Goal: Information Seeking & Learning: Learn about a topic

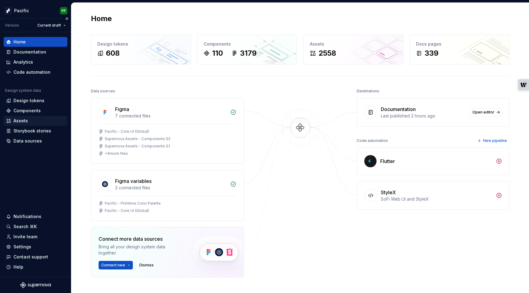
click at [24, 121] on div "Assets" at bounding box center [20, 121] width 14 height 6
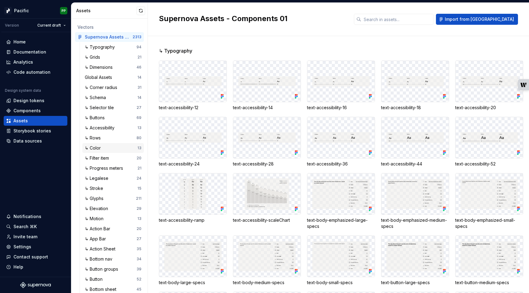
click at [99, 148] on div "↳ Color" at bounding box center [94, 148] width 18 height 6
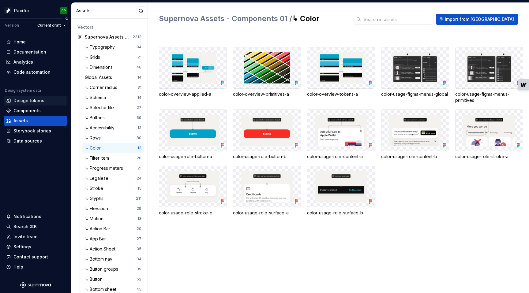
click at [41, 102] on div "Design tokens" at bounding box center [28, 101] width 31 height 6
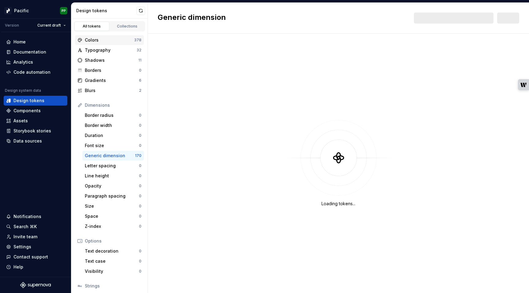
click at [111, 40] on div "Colors" at bounding box center [109, 40] width 49 height 6
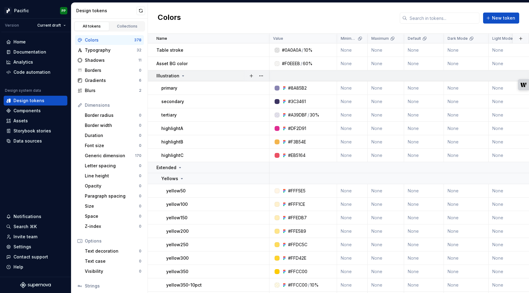
click at [182, 76] on icon at bounding box center [183, 76] width 2 height 1
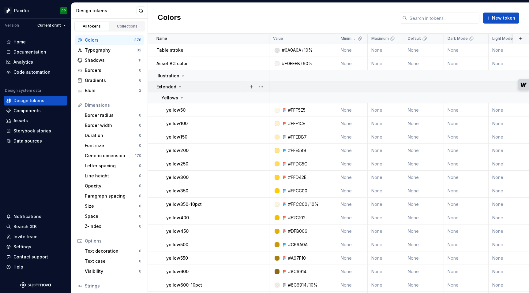
click at [179, 87] on icon at bounding box center [180, 87] width 2 height 1
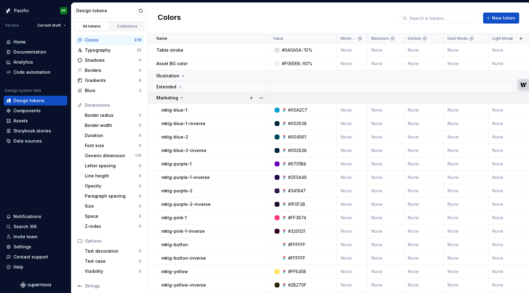
click at [181, 98] on icon at bounding box center [182, 98] width 2 height 1
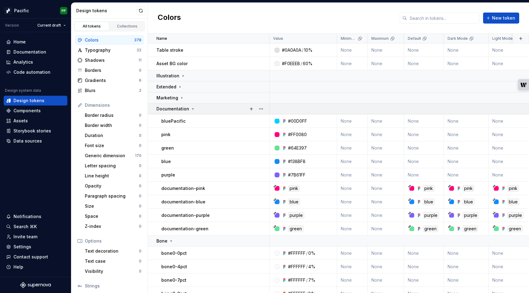
click at [192, 109] on icon at bounding box center [193, 109] width 2 height 1
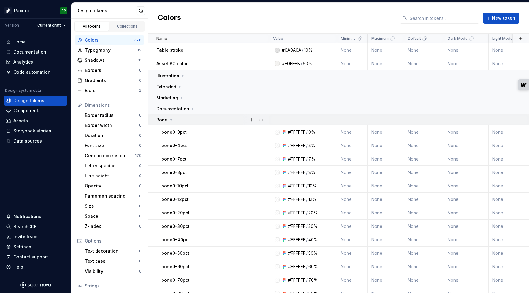
click at [171, 121] on icon at bounding box center [171, 119] width 5 height 5
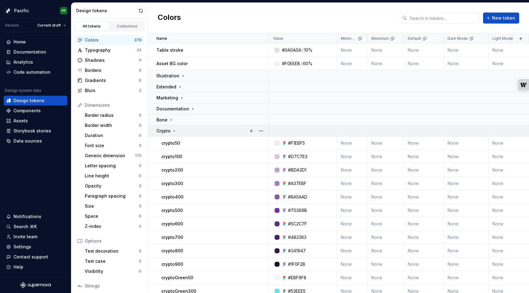
click at [174, 131] on icon at bounding box center [174, 131] width 2 height 1
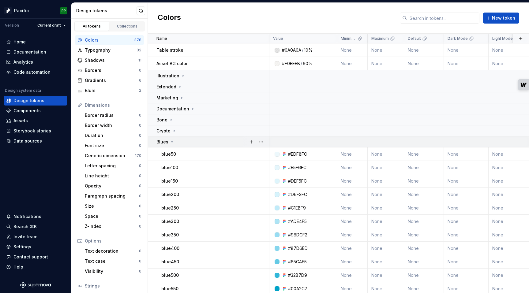
click at [171, 143] on icon at bounding box center [171, 141] width 5 height 5
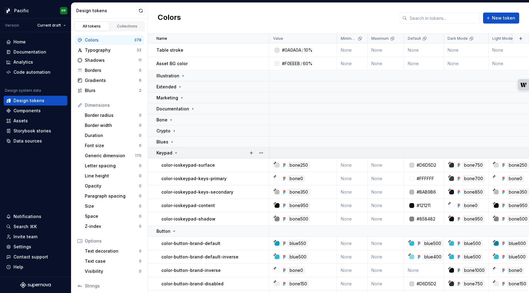
click at [175, 152] on icon at bounding box center [175, 153] width 5 height 5
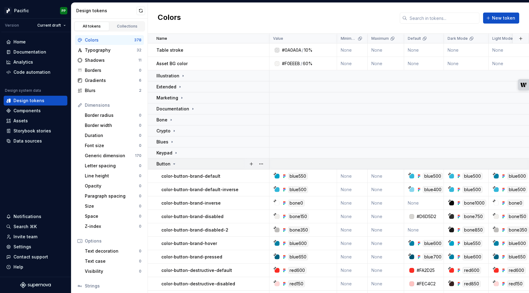
click at [173, 163] on icon at bounding box center [174, 164] width 5 height 5
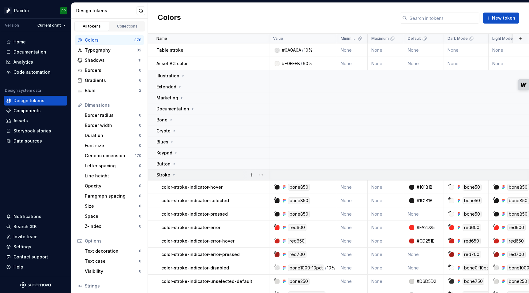
click at [173, 175] on icon at bounding box center [174, 175] width 2 height 1
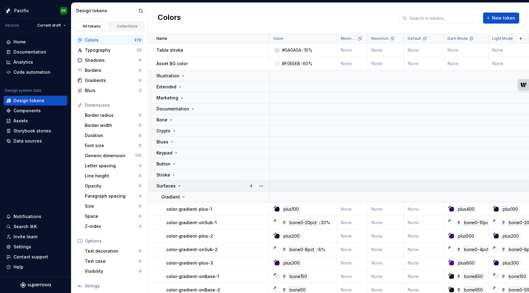
click at [179, 185] on icon at bounding box center [179, 186] width 5 height 5
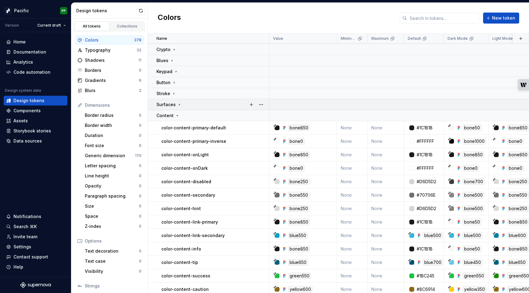
scroll to position [84, 0]
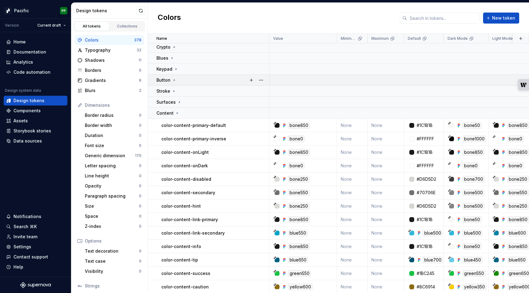
click at [174, 79] on icon at bounding box center [174, 80] width 1 height 2
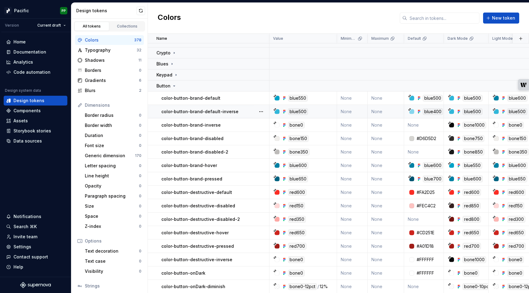
scroll to position [80, 0]
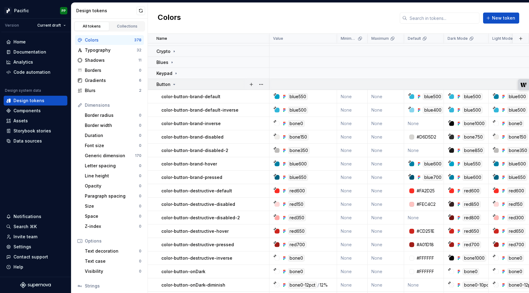
click at [174, 84] on icon at bounding box center [174, 84] width 5 height 5
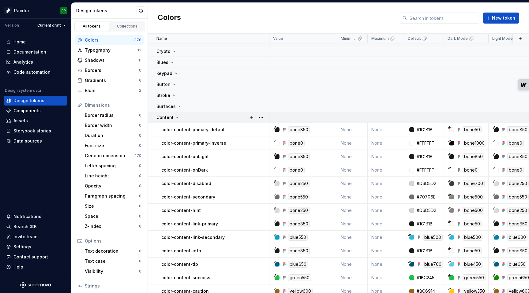
click at [175, 119] on icon at bounding box center [177, 117] width 5 height 5
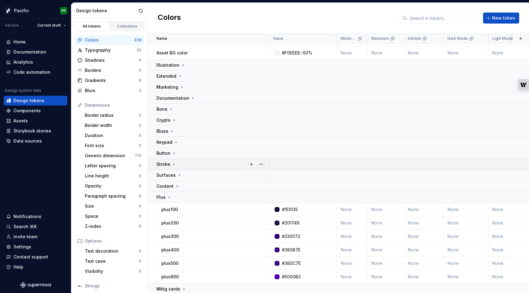
scroll to position [12, 0]
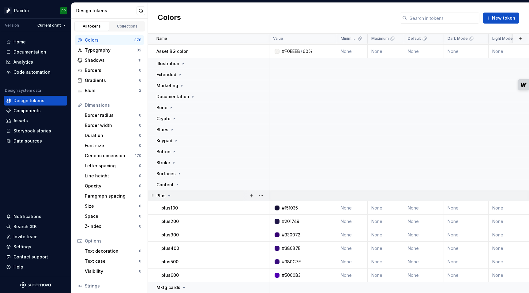
click at [169, 195] on icon at bounding box center [170, 195] width 2 height 1
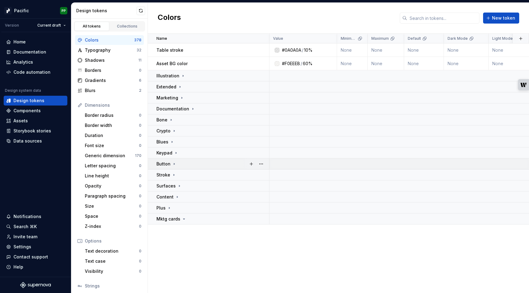
click at [174, 164] on icon at bounding box center [174, 164] width 1 height 2
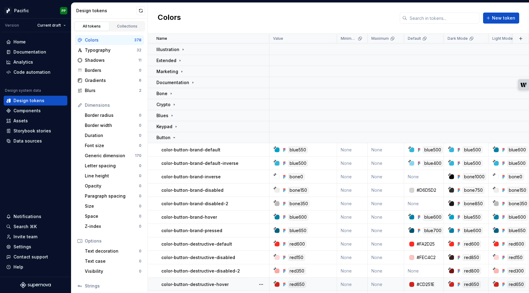
scroll to position [25, 0]
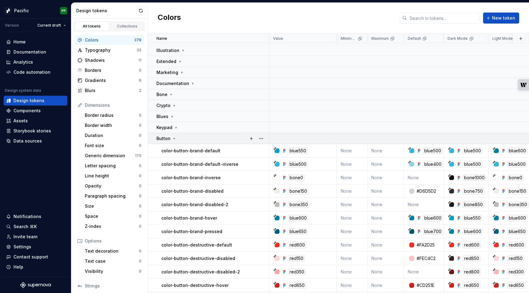
click at [174, 139] on icon at bounding box center [174, 138] width 5 height 5
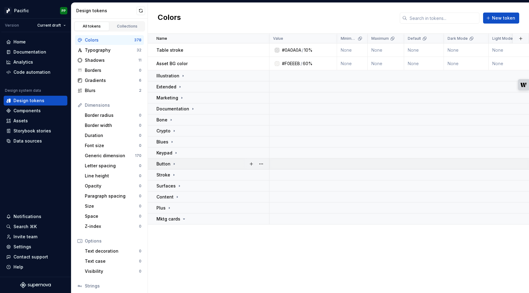
scroll to position [0, 0]
click at [183, 220] on icon at bounding box center [183, 219] width 5 height 5
click at [190, 253] on div "Name Value Minimum Maximum Default Dark Mode Light Mode Accessible Dark Mode Ac…" at bounding box center [338, 163] width 381 height 259
click at [131, 28] on div "Collections" at bounding box center [127, 26] width 31 height 5
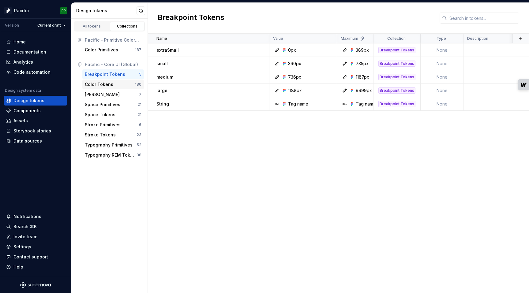
click at [122, 83] on div "Color Tokens" at bounding box center [110, 84] width 50 height 6
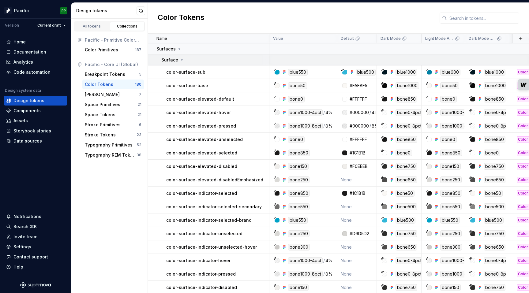
click at [181, 60] on icon at bounding box center [182, 60] width 2 height 1
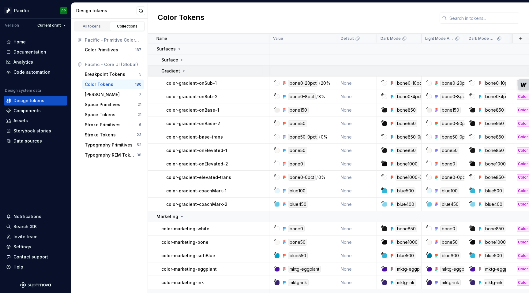
click at [183, 71] on icon at bounding box center [184, 71] width 2 height 1
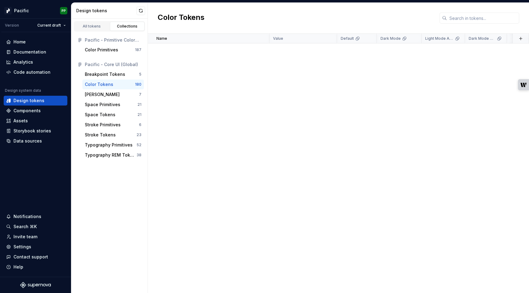
scroll to position [1505, 0]
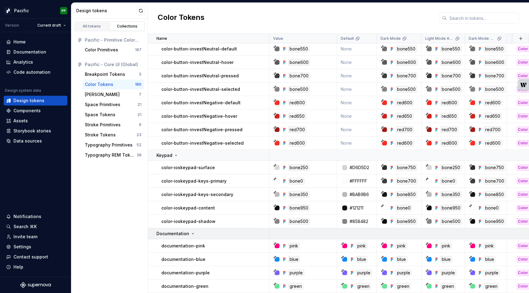
click at [190, 234] on icon at bounding box center [192, 233] width 5 height 5
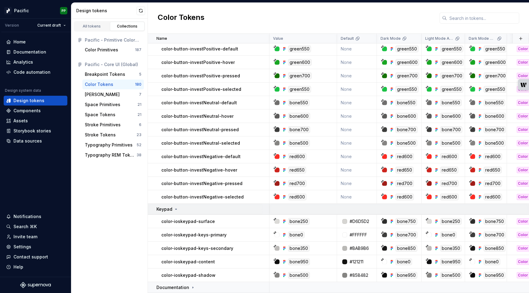
click at [176, 210] on icon at bounding box center [175, 209] width 5 height 5
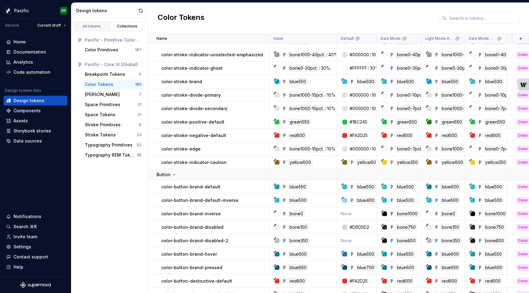
scroll to position [815, 0]
click at [173, 174] on icon at bounding box center [174, 175] width 5 height 5
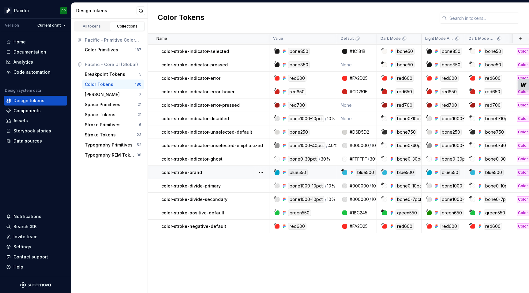
scroll to position [516, 0]
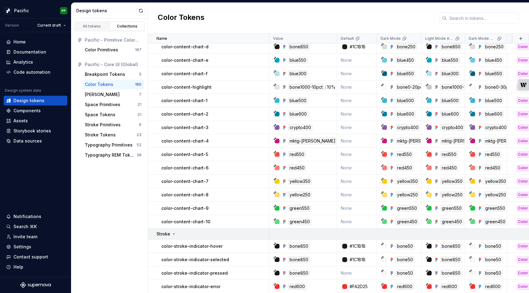
click at [174, 236] on icon at bounding box center [173, 234] width 5 height 5
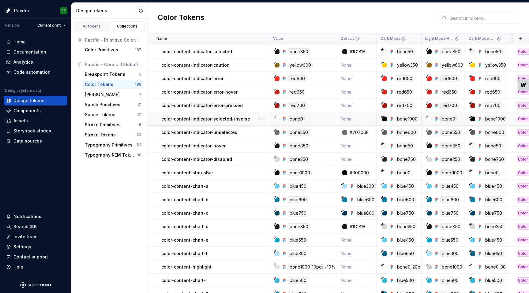
scroll to position [0, 0]
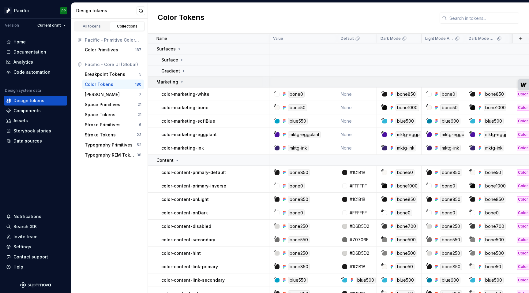
click at [181, 83] on icon at bounding box center [181, 82] width 5 height 5
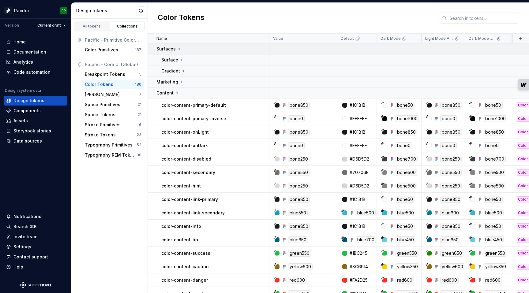
click at [179, 49] on icon at bounding box center [180, 49] width 2 height 1
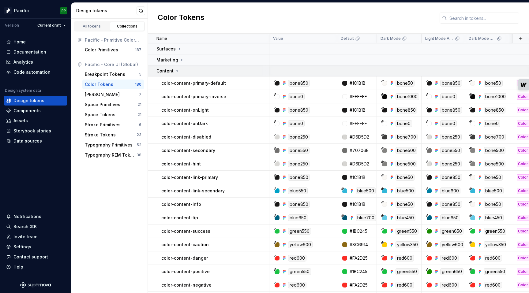
click at [176, 70] on icon at bounding box center [177, 71] width 5 height 5
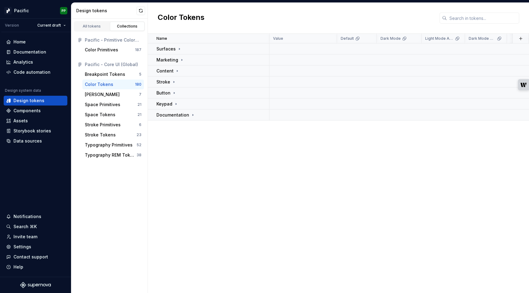
click at [185, 167] on div "Name Value Default Dark Mode Light Mode Accessible Dark Mode Accessible Collect…" at bounding box center [338, 163] width 381 height 259
click at [178, 47] on icon at bounding box center [179, 48] width 5 height 5
click at [113, 24] on div "Collections" at bounding box center [127, 26] width 31 height 5
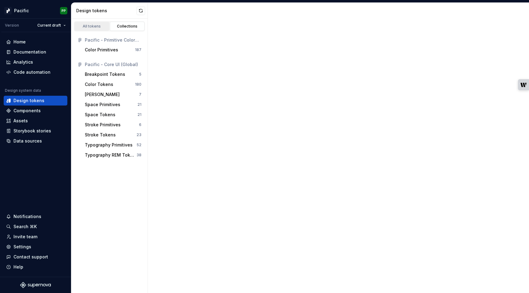
click at [88, 26] on div "All tokens" at bounding box center [91, 26] width 31 height 5
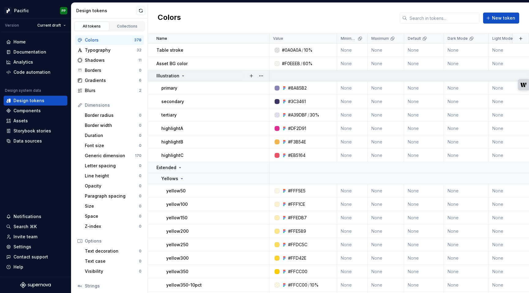
click at [181, 74] on icon at bounding box center [182, 75] width 5 height 5
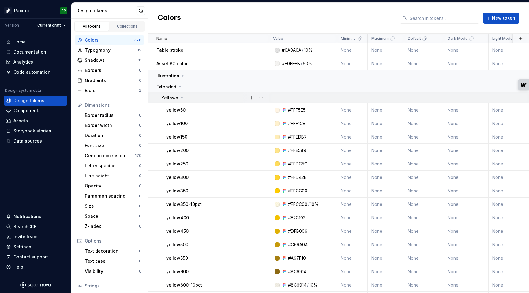
click at [181, 98] on icon at bounding box center [182, 98] width 2 height 1
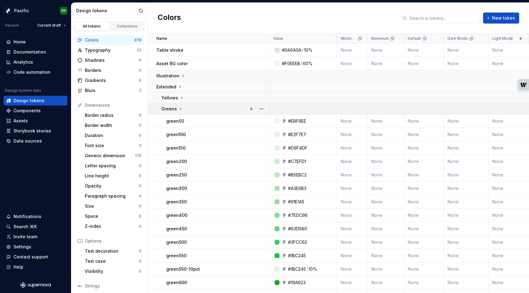
click at [181, 110] on icon at bounding box center [180, 108] width 5 height 5
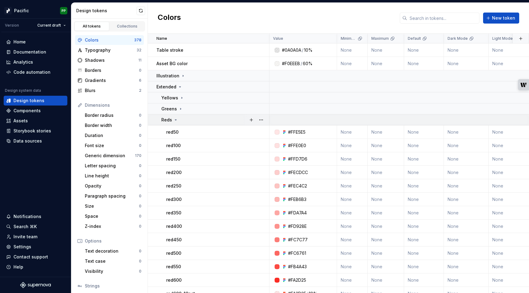
click at [177, 120] on icon at bounding box center [175, 119] width 5 height 5
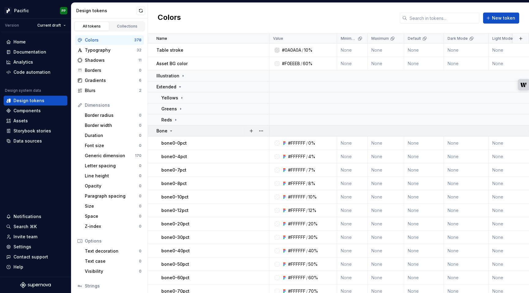
click at [171, 131] on icon at bounding box center [171, 130] width 5 height 5
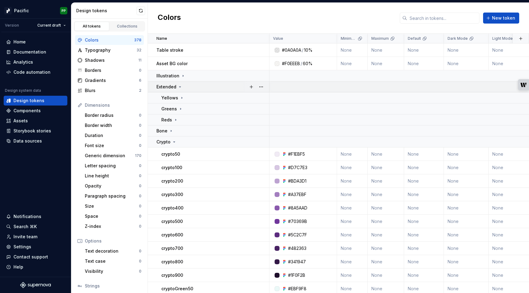
click at [180, 87] on icon at bounding box center [179, 86] width 5 height 5
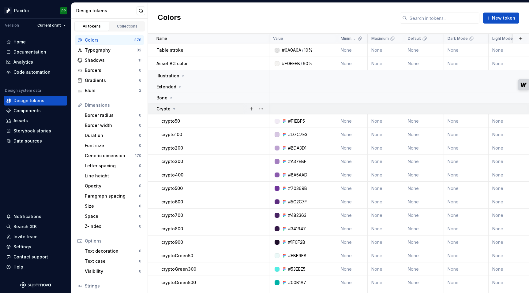
click at [173, 107] on icon at bounding box center [174, 108] width 5 height 5
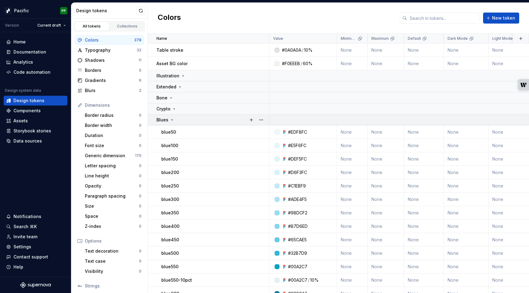
click at [171, 122] on icon at bounding box center [171, 119] width 5 height 5
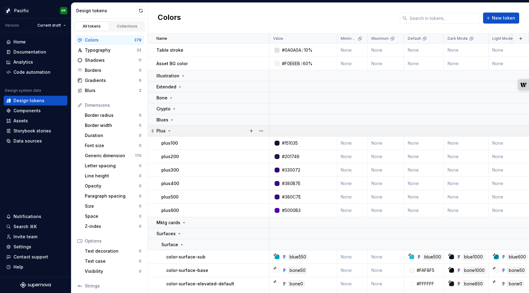
click at [169, 130] on icon at bounding box center [169, 130] width 5 height 5
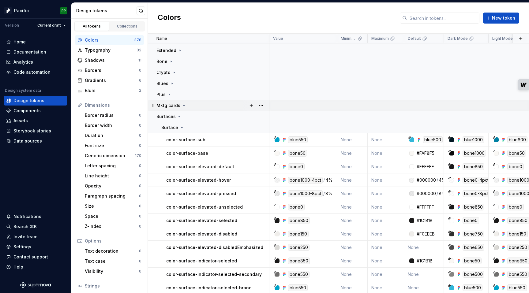
scroll to position [37, 0]
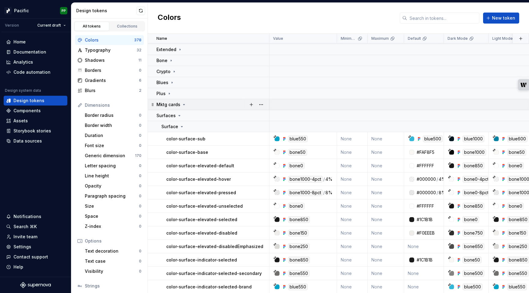
click at [183, 105] on icon at bounding box center [183, 104] width 5 height 5
click at [179, 115] on icon at bounding box center [180, 115] width 2 height 1
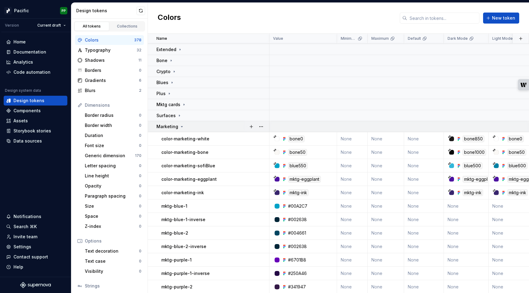
click at [181, 126] on icon at bounding box center [182, 126] width 2 height 1
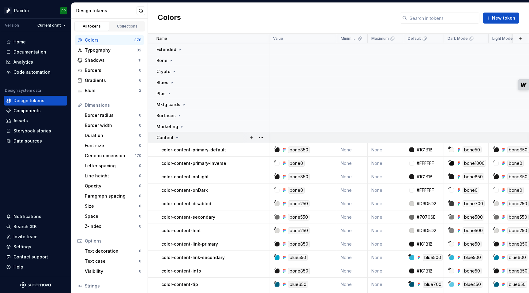
click at [177, 139] on icon at bounding box center [177, 137] width 5 height 5
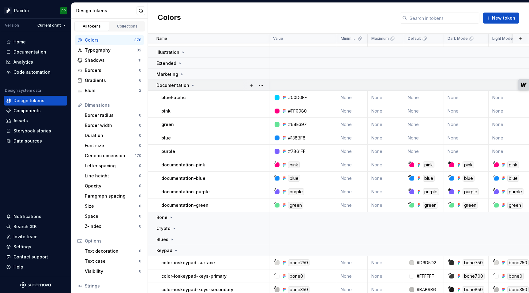
scroll to position [22, 0]
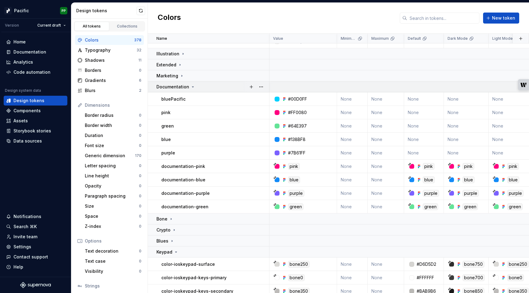
click at [191, 86] on icon at bounding box center [192, 86] width 5 height 5
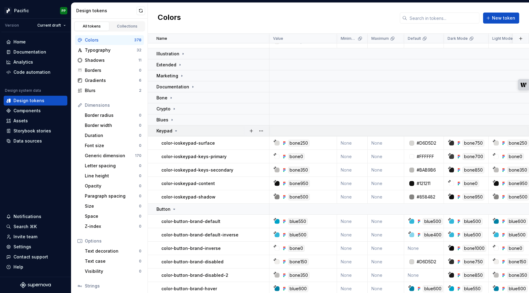
click at [175, 131] on icon at bounding box center [176, 131] width 2 height 1
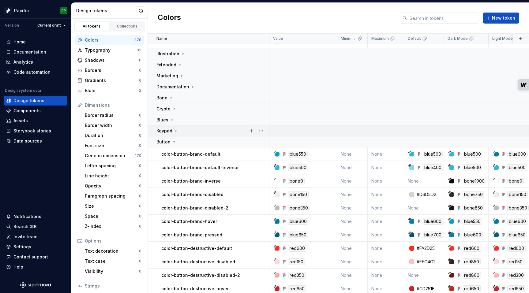
scroll to position [52, 0]
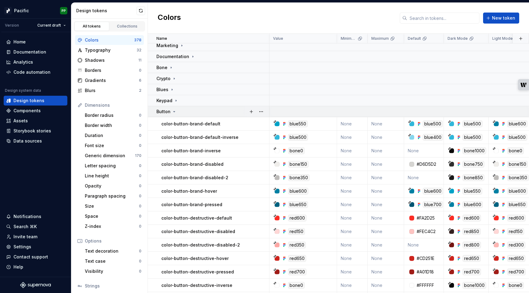
click at [174, 111] on icon at bounding box center [174, 111] width 5 height 5
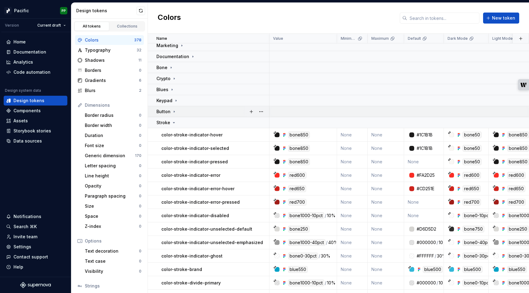
scroll to position [57, 0]
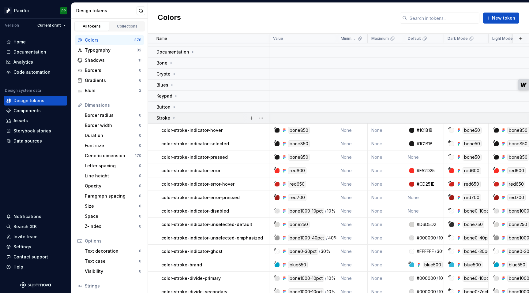
click at [173, 119] on icon at bounding box center [173, 118] width 5 height 5
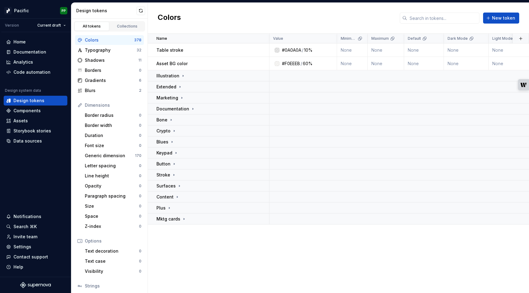
click at [215, 243] on div "Name Value Minimum Maximum Default Dark Mode Light Mode Accessible Dark Mode Ac…" at bounding box center [338, 163] width 381 height 259
click at [183, 76] on icon at bounding box center [183, 76] width 1 height 2
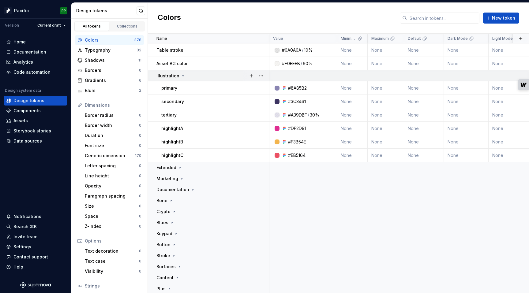
click at [182, 76] on icon at bounding box center [183, 76] width 2 height 1
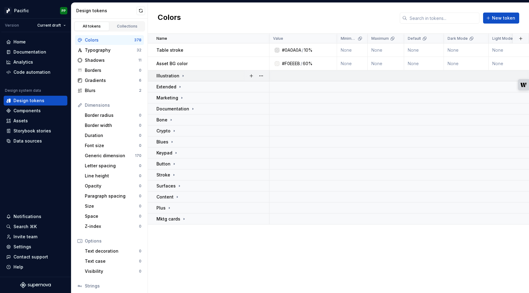
click at [181, 76] on icon at bounding box center [182, 75] width 5 height 5
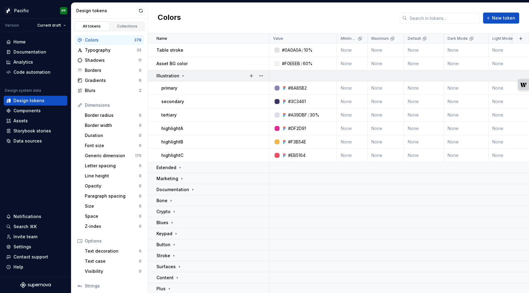
click at [181, 76] on icon at bounding box center [182, 75] width 5 height 5
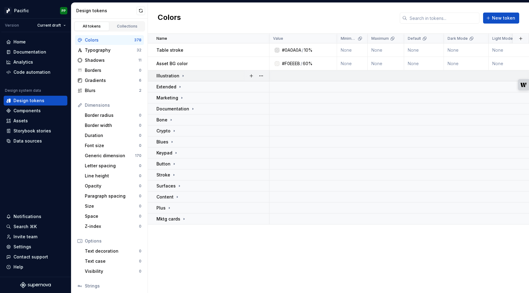
click at [166, 74] on p "Illustration" at bounding box center [167, 76] width 23 height 6
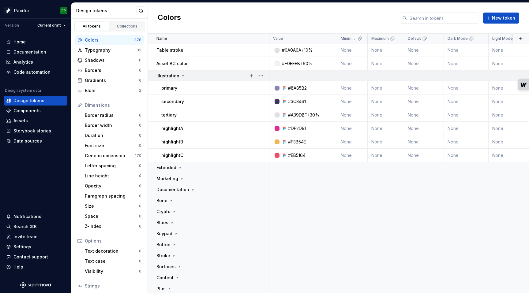
click at [166, 74] on p "Illustration" at bounding box center [167, 76] width 23 height 6
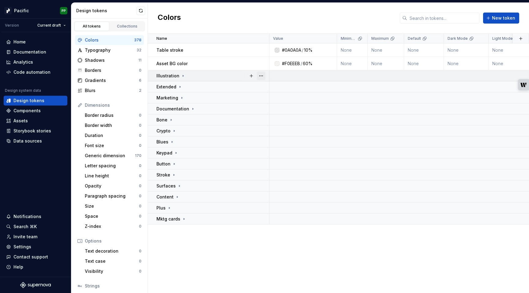
click at [262, 75] on button "button" at bounding box center [261, 76] width 9 height 9
